Goal: Find specific page/section: Find specific page/section

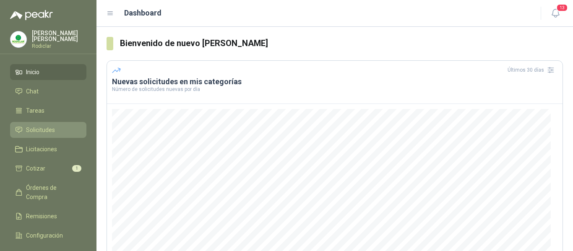
click at [45, 133] on span "Solicitudes" at bounding box center [40, 130] width 29 height 9
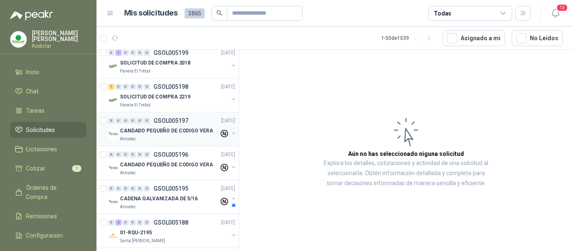
scroll to position [1382, 0]
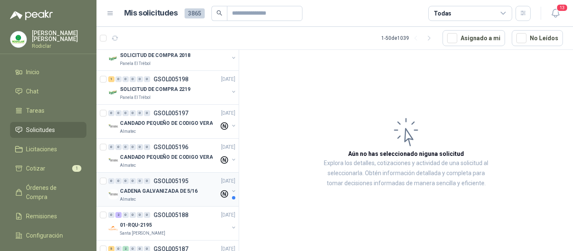
click at [181, 193] on p "CADENA GALVANIZADA DE 5/16" at bounding box center [159, 192] width 78 height 8
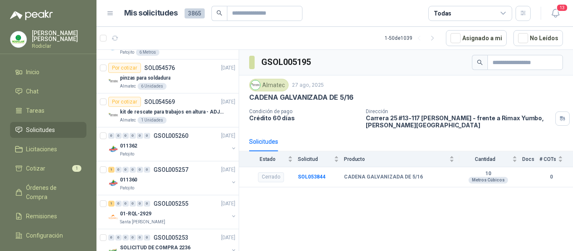
scroll to position [504, 0]
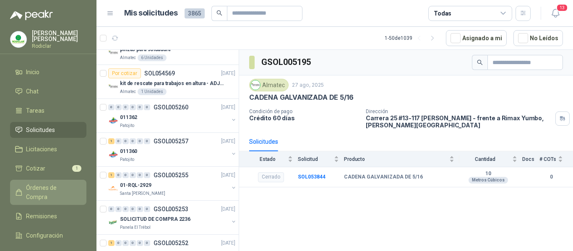
click at [60, 188] on span "Órdenes de Compra" at bounding box center [52, 192] width 52 height 18
